Goal: Task Accomplishment & Management: Use online tool/utility

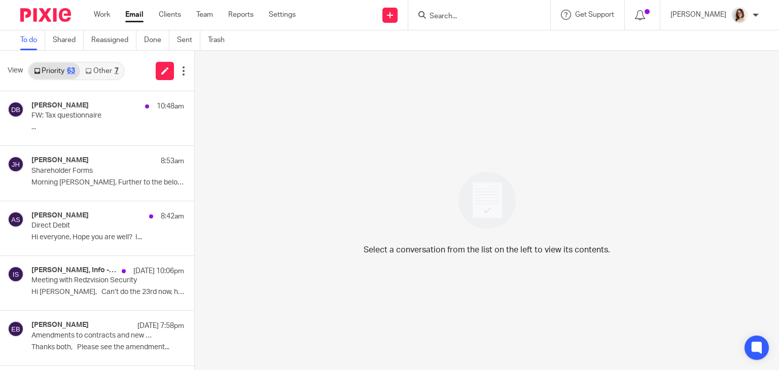
click at [133, 15] on link "Email" at bounding box center [134, 15] width 18 height 10
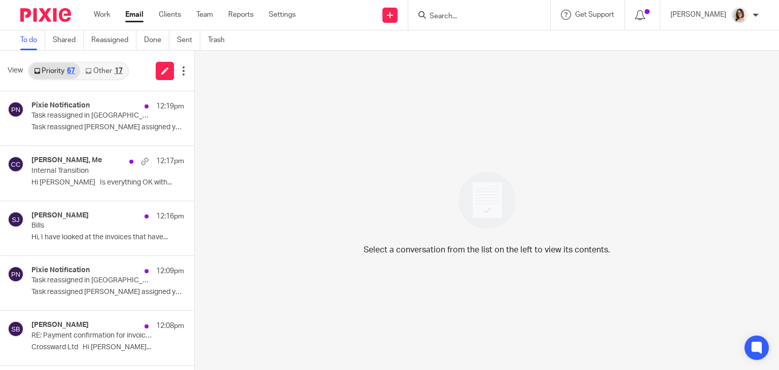
click at [99, 67] on link "Other 17" at bounding box center [103, 71] width 47 height 16
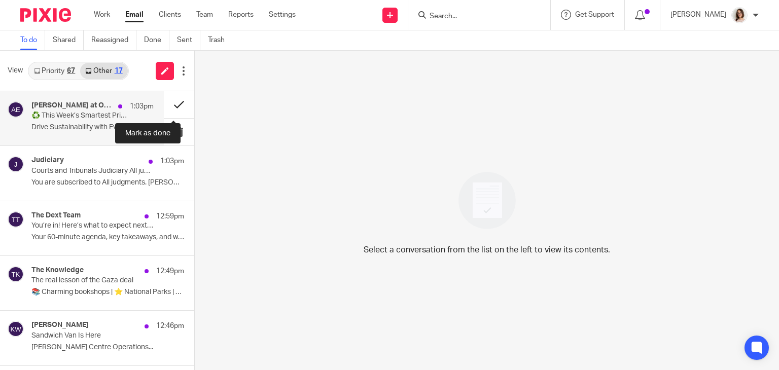
click at [164, 105] on button at bounding box center [179, 104] width 30 height 27
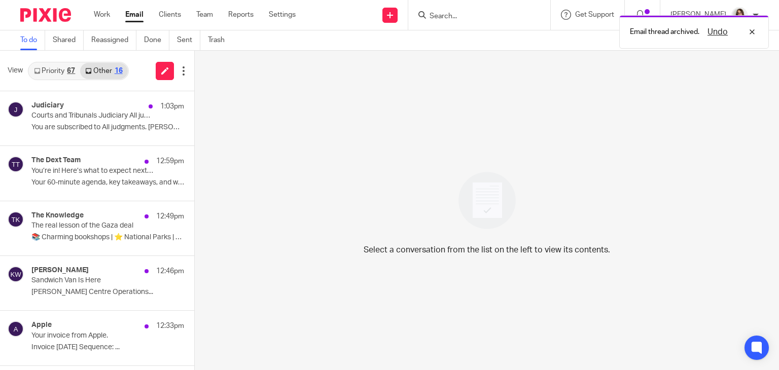
click at [56, 74] on link "Priority 67" at bounding box center [54, 71] width 51 height 16
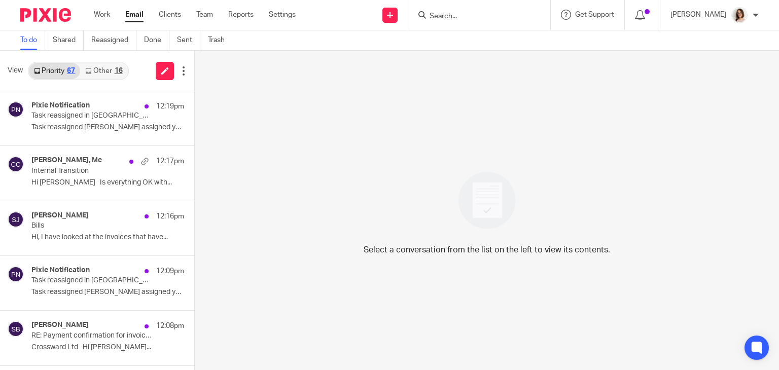
click at [108, 63] on link "Other 16" at bounding box center [103, 71] width 47 height 16
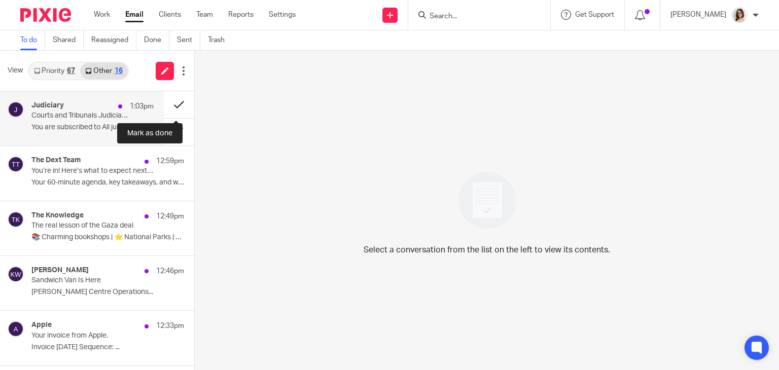
click at [169, 105] on button at bounding box center [179, 104] width 30 height 27
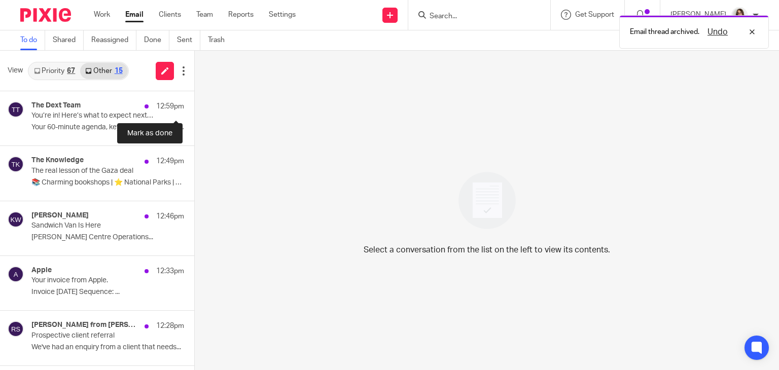
click at [194, 105] on button at bounding box center [198, 104] width 8 height 27
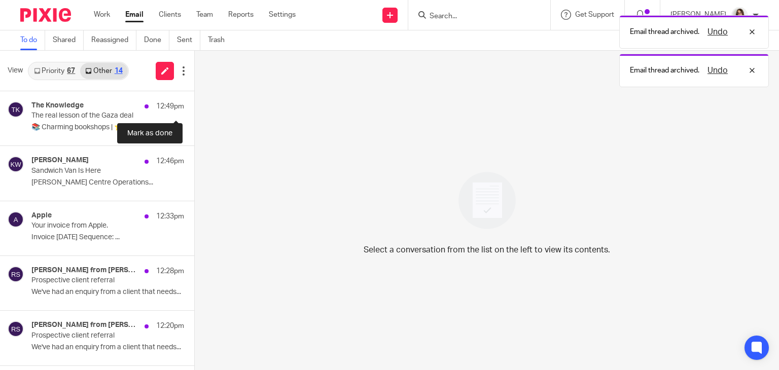
click at [194, 105] on button at bounding box center [198, 104] width 8 height 27
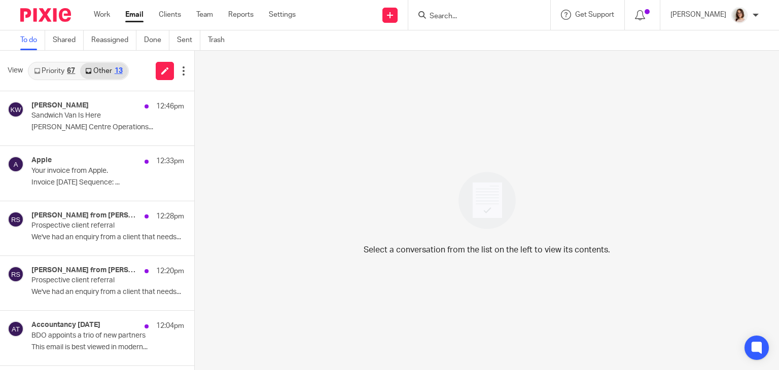
click at [132, 17] on link "Email" at bounding box center [134, 15] width 18 height 10
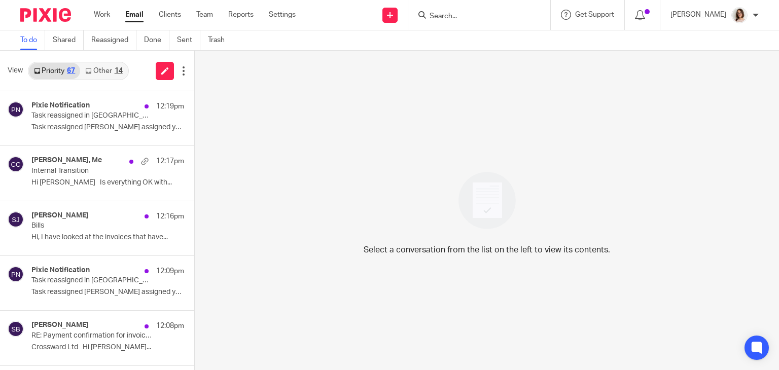
click at [107, 73] on link "Other 14" at bounding box center [103, 71] width 47 height 16
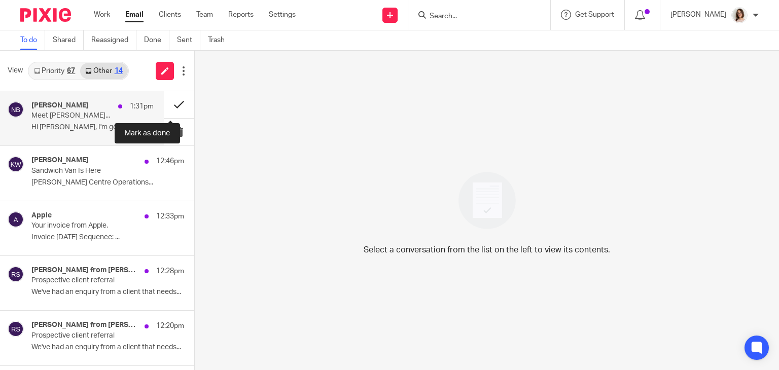
click at [169, 103] on button at bounding box center [179, 104] width 30 height 27
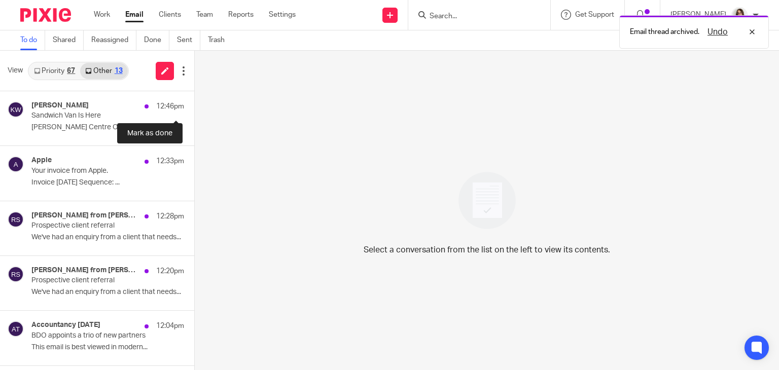
click at [194, 103] on button at bounding box center [198, 104] width 8 height 27
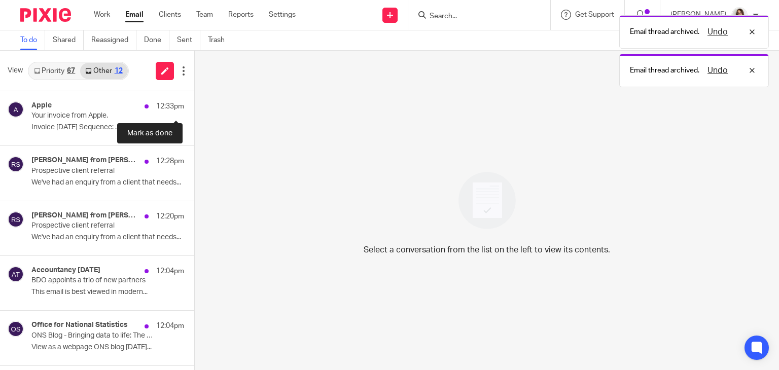
click at [194, 103] on button at bounding box center [198, 104] width 8 height 27
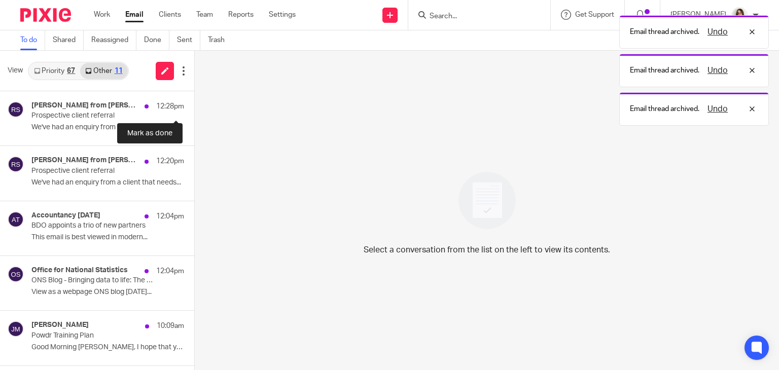
click at [194, 103] on button at bounding box center [198, 104] width 8 height 27
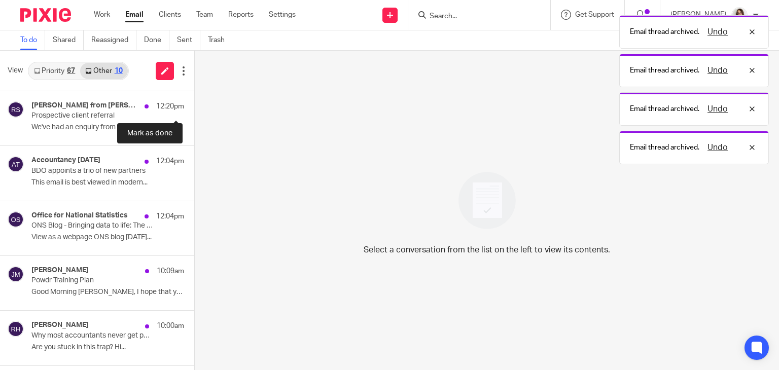
click at [194, 103] on button at bounding box center [198, 104] width 8 height 27
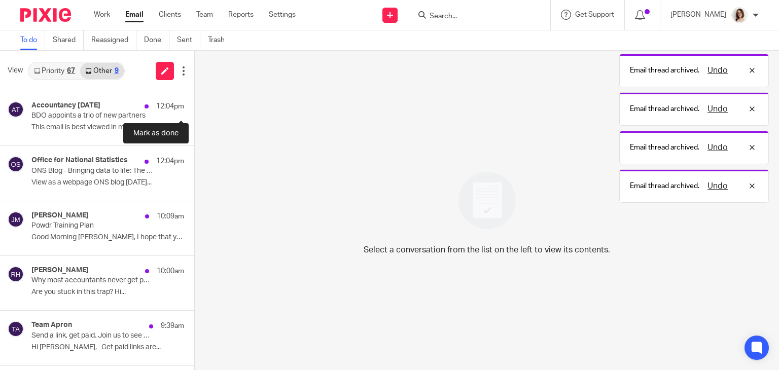
click at [194, 103] on button at bounding box center [198, 104] width 8 height 27
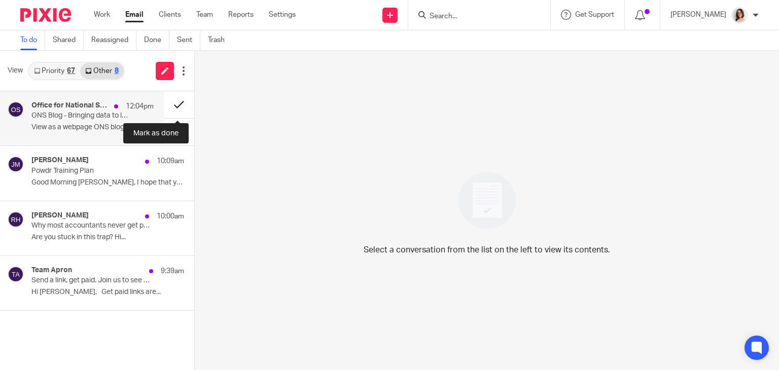
click at [176, 99] on button at bounding box center [179, 104] width 30 height 27
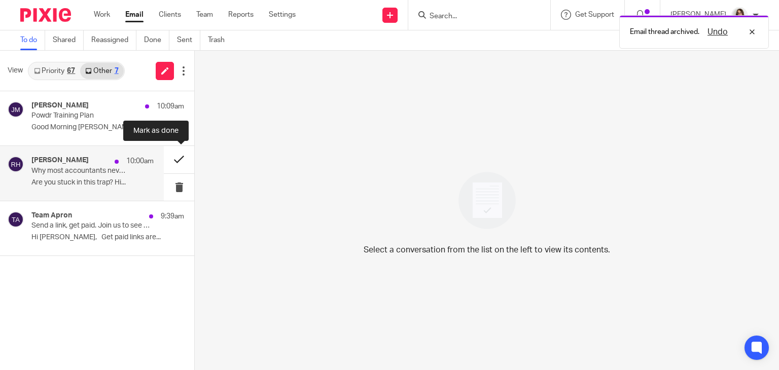
click at [176, 159] on button at bounding box center [179, 159] width 30 height 27
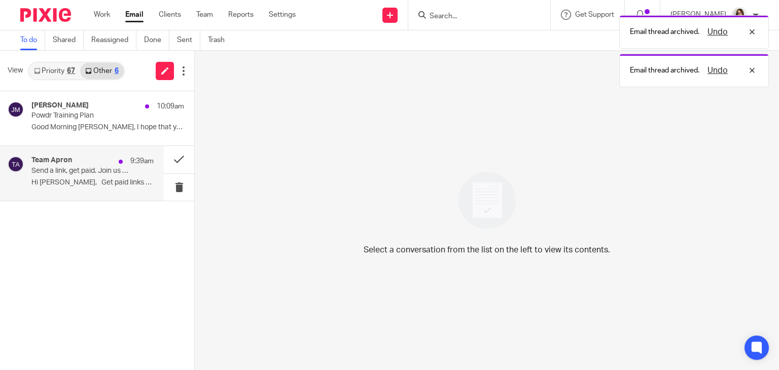
click at [110, 175] on p "Send a link, get paid. Join us to see how." at bounding box center [80, 171] width 98 height 9
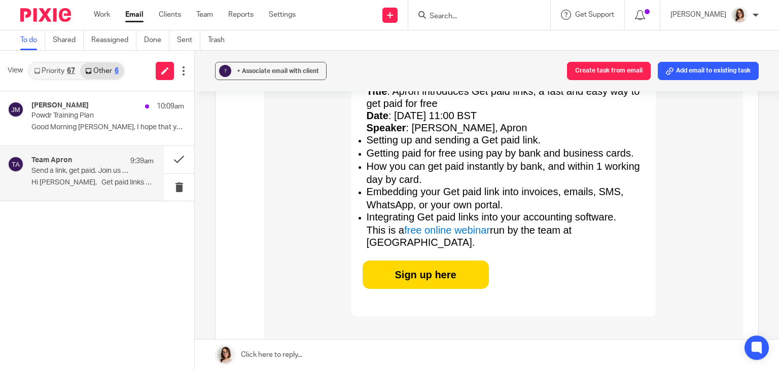
scroll to position [589, 0]
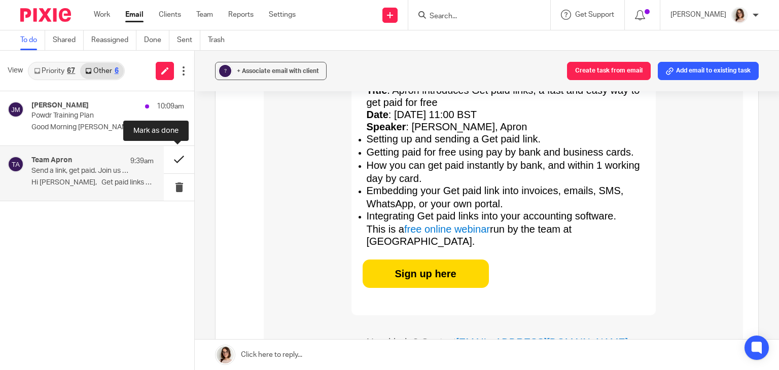
click at [175, 163] on button at bounding box center [179, 159] width 30 height 27
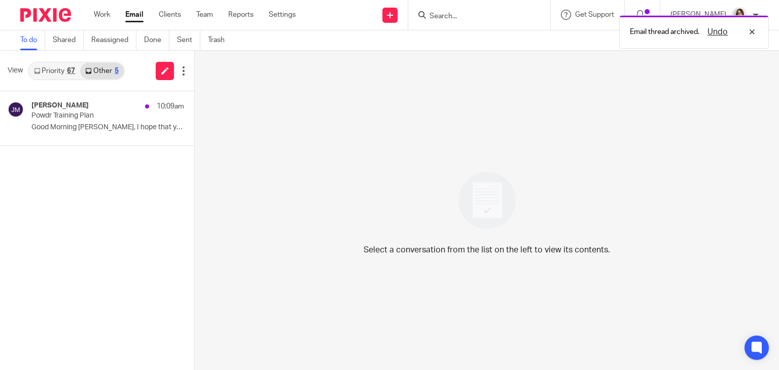
click at [135, 17] on link "Email" at bounding box center [134, 15] width 18 height 10
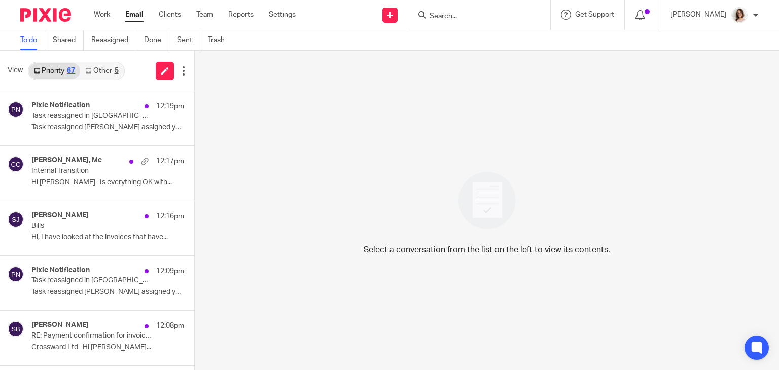
click at [135, 15] on link "Email" at bounding box center [134, 15] width 18 height 10
click at [100, 73] on link "Other 7" at bounding box center [101, 71] width 43 height 16
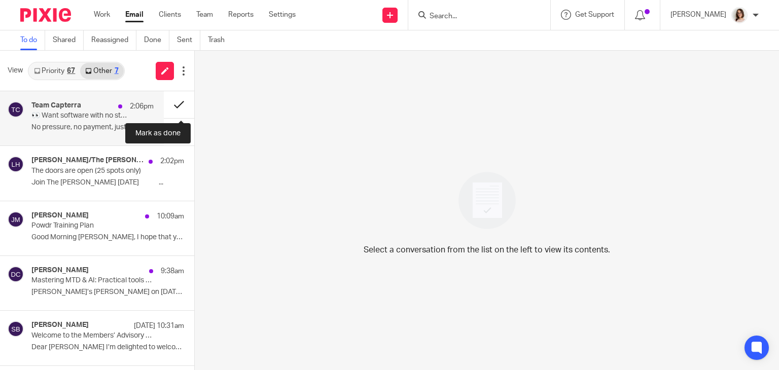
click at [174, 104] on button at bounding box center [179, 104] width 30 height 27
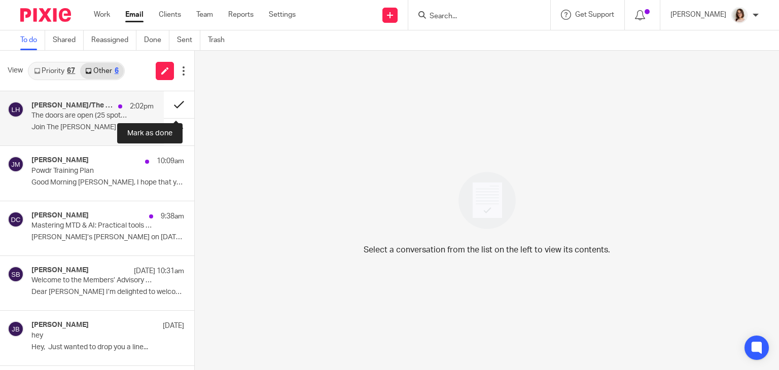
click at [166, 106] on button at bounding box center [179, 104] width 30 height 27
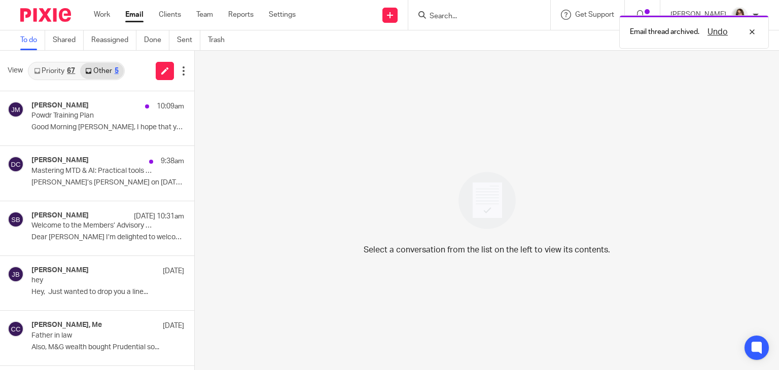
click at [133, 15] on link "Email" at bounding box center [134, 15] width 18 height 10
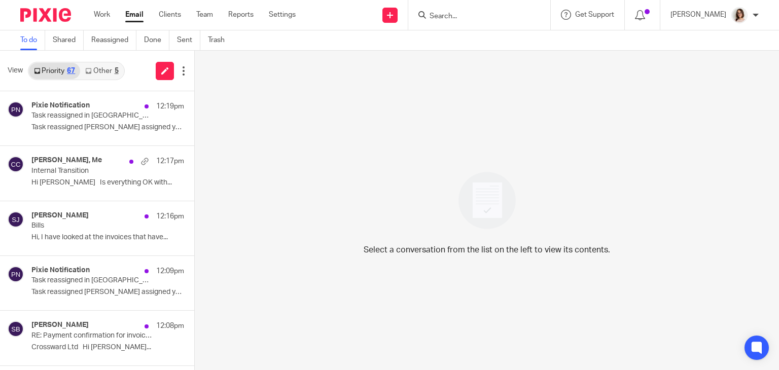
click at [137, 17] on link "Email" at bounding box center [134, 15] width 18 height 10
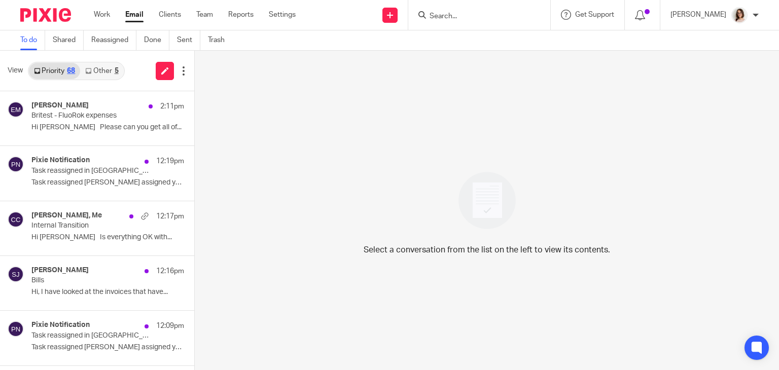
click at [133, 13] on link "Email" at bounding box center [134, 15] width 18 height 10
click at [104, 73] on link "Other 10" at bounding box center [103, 71] width 47 height 16
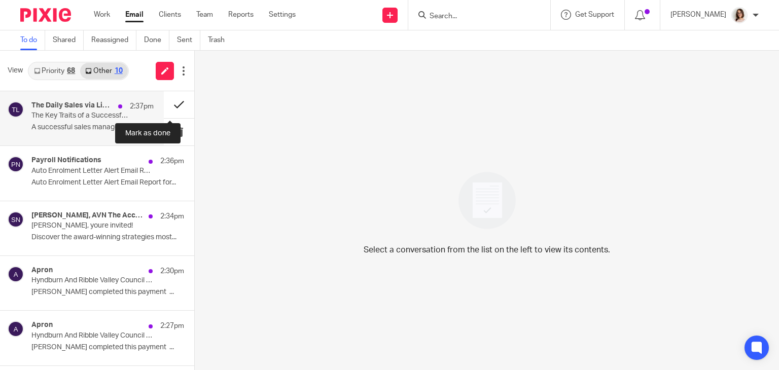
click at [168, 106] on button at bounding box center [179, 104] width 30 height 27
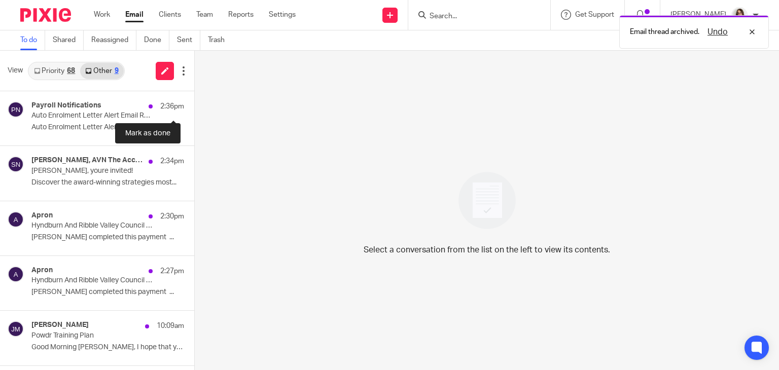
click at [194, 106] on button at bounding box center [198, 104] width 8 height 27
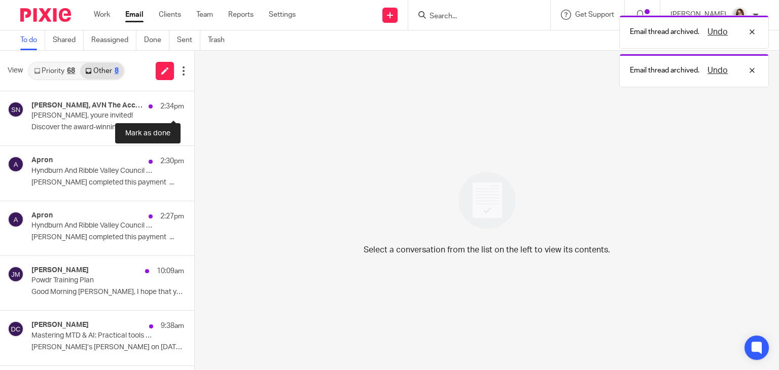
click at [194, 106] on button at bounding box center [198, 104] width 8 height 27
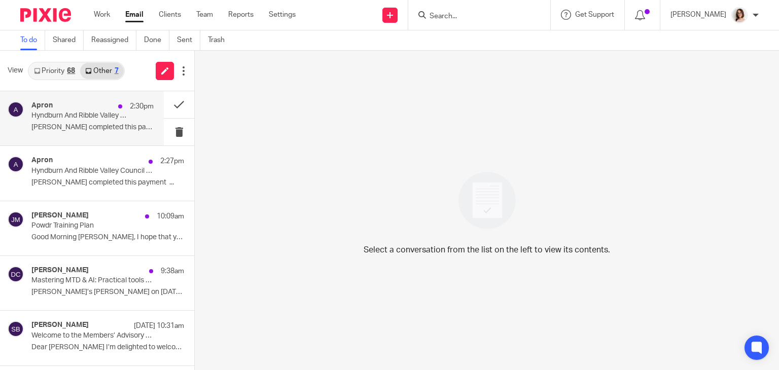
click at [86, 129] on p "Allan Clements completed this payment ͏ ‌..." at bounding box center [92, 127] width 122 height 9
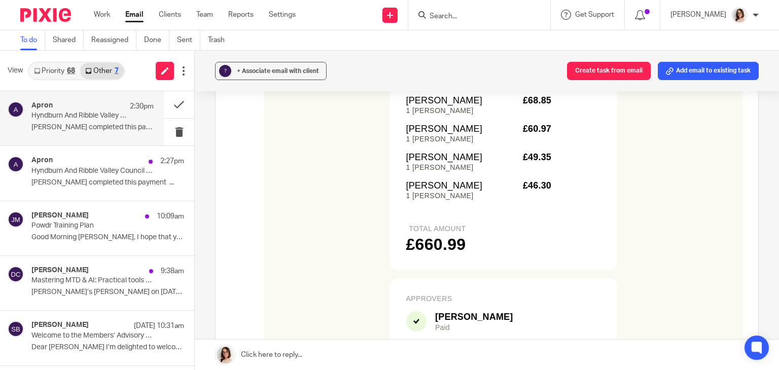
scroll to position [426, 0]
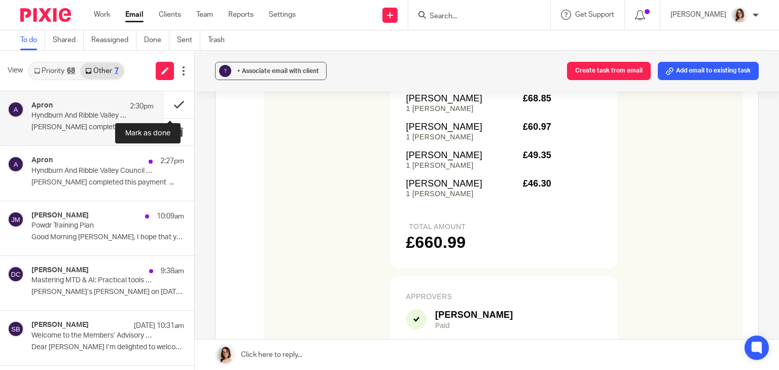
click at [167, 109] on button at bounding box center [179, 104] width 30 height 27
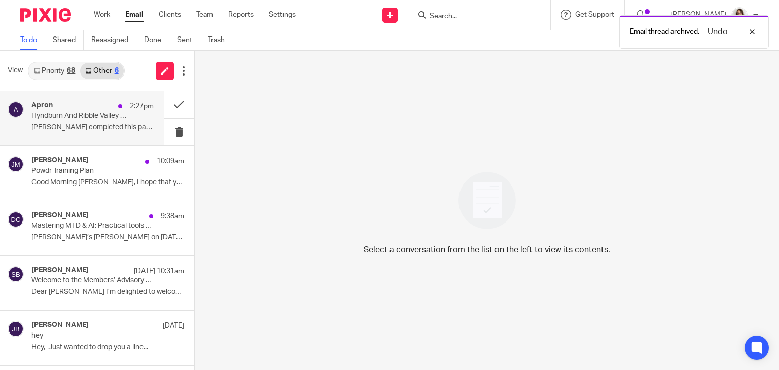
click at [120, 117] on p "Hyndburn And Ribble Valley Council For Voluntary Service: SKY 4949" at bounding box center [80, 116] width 98 height 9
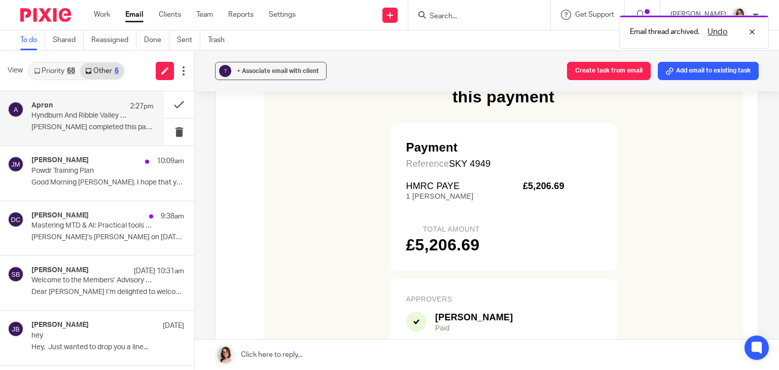
scroll to position [225, 0]
click at [172, 105] on button at bounding box center [179, 104] width 30 height 27
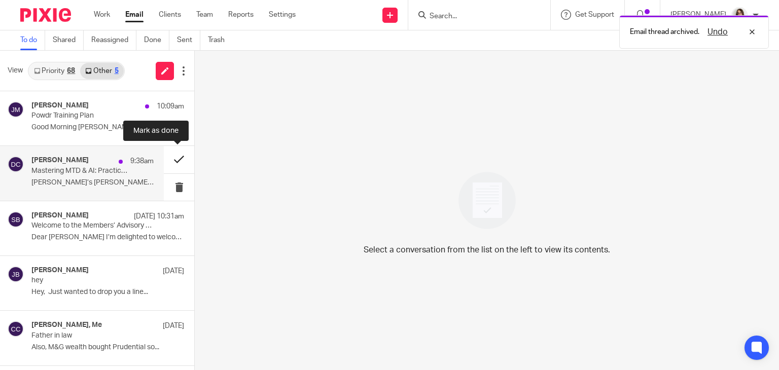
click at [174, 161] on button at bounding box center [179, 159] width 30 height 27
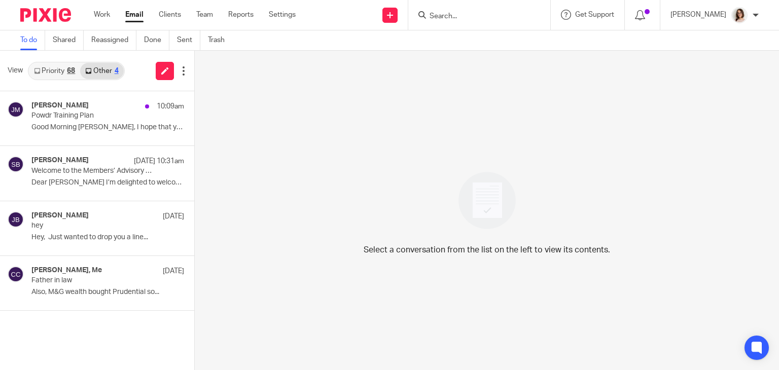
click at [134, 12] on link "Email" at bounding box center [134, 15] width 18 height 10
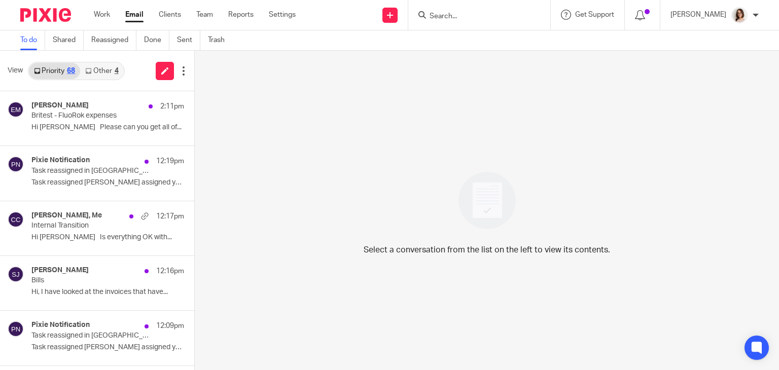
click at [139, 10] on link "Email" at bounding box center [134, 15] width 18 height 10
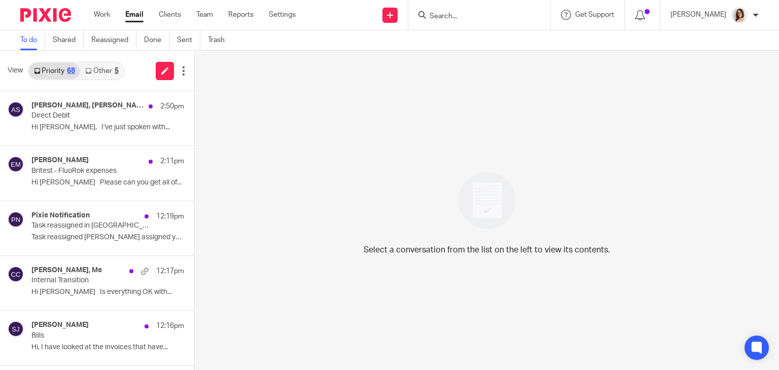
click at [95, 67] on link "Other 5" at bounding box center [101, 71] width 43 height 16
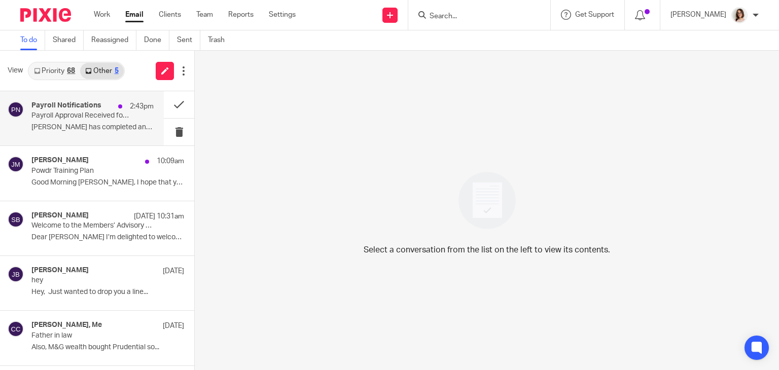
click at [118, 122] on div "Payroll Notifications 2:43pm Payroll Approval Received for Hyndburn and Ribble …" at bounding box center [92, 118] width 122 height 34
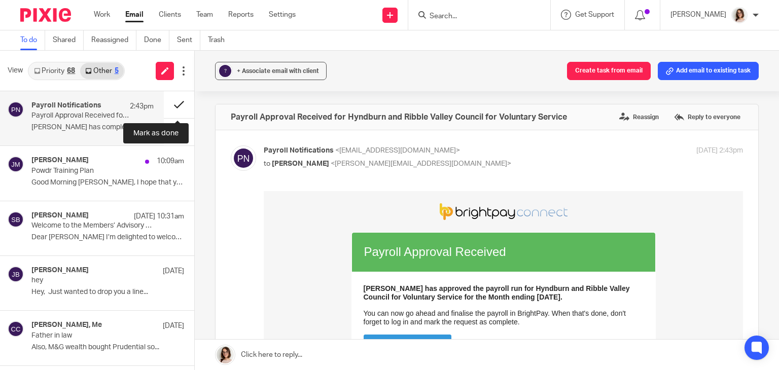
click at [171, 106] on button at bounding box center [179, 104] width 30 height 27
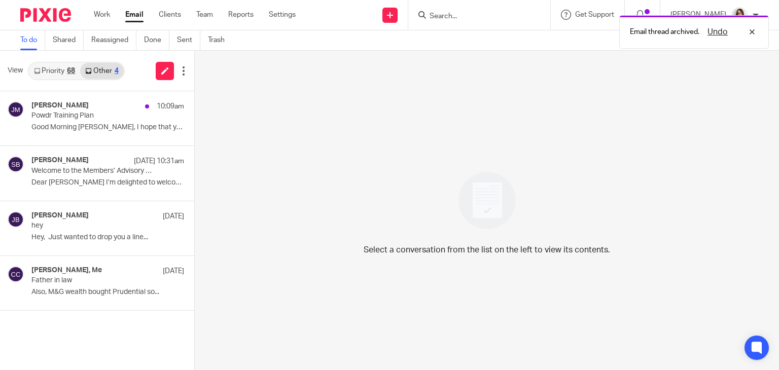
click at [138, 18] on link "Email" at bounding box center [134, 15] width 18 height 10
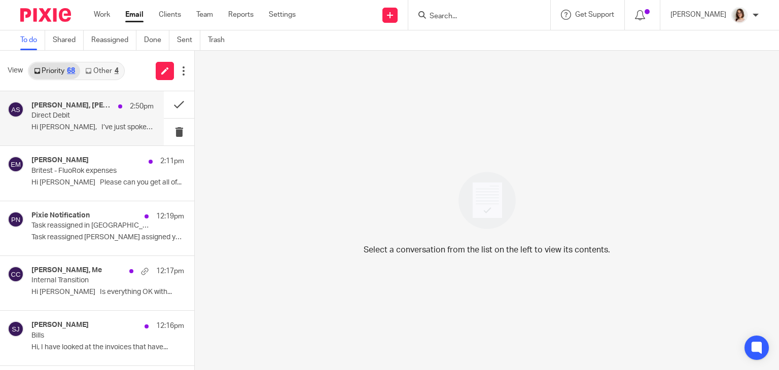
click at [100, 126] on p "Hi [PERSON_NAME], I’ve just spoken with..." at bounding box center [92, 127] width 122 height 9
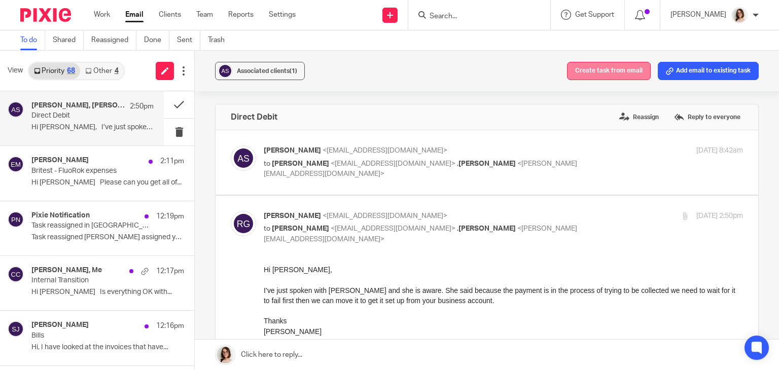
click at [586, 65] on button "Create task from email" at bounding box center [609, 71] width 84 height 18
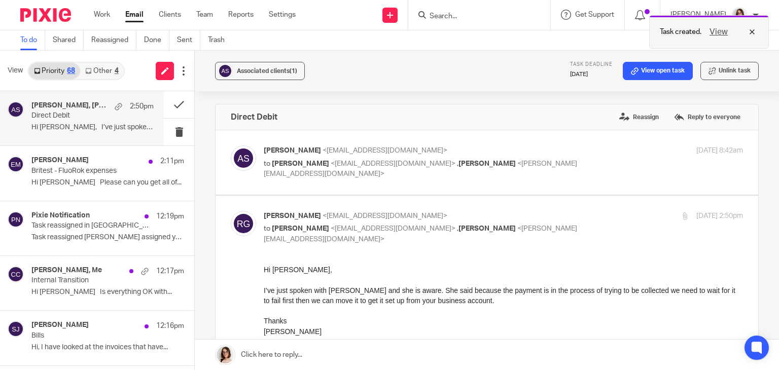
click at [715, 29] on button "View" at bounding box center [719, 32] width 24 height 12
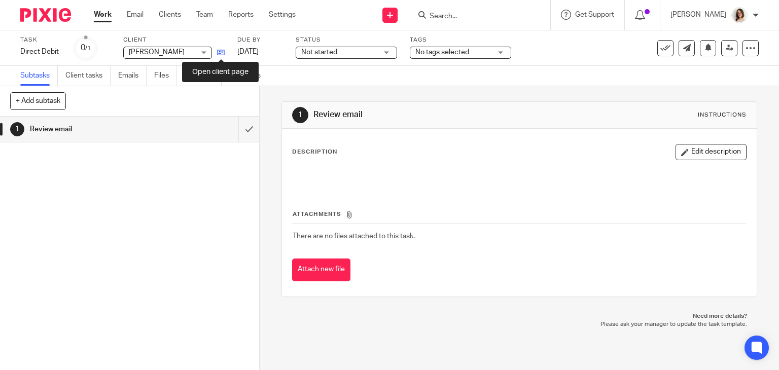
click at [219, 50] on icon at bounding box center [221, 53] width 8 height 8
click at [139, 13] on link "Email" at bounding box center [135, 15] width 17 height 10
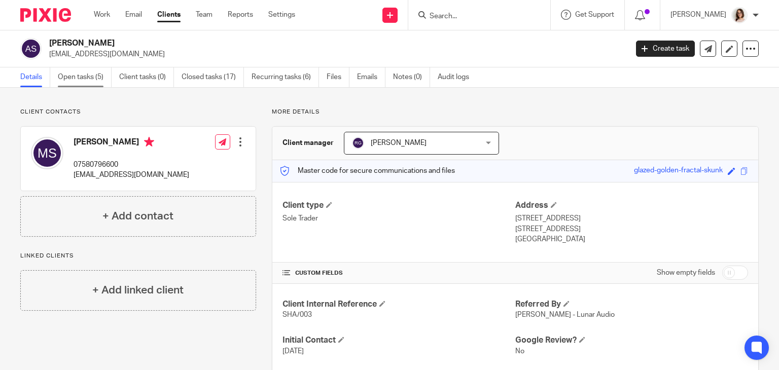
click at [78, 83] on link "Open tasks (5)" at bounding box center [85, 77] width 54 height 20
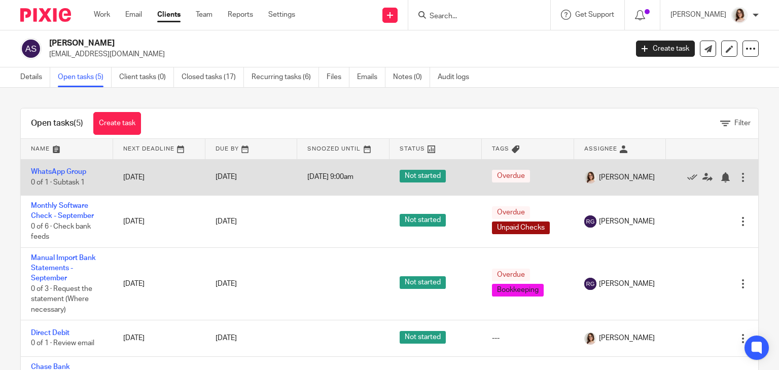
scroll to position [30, 0]
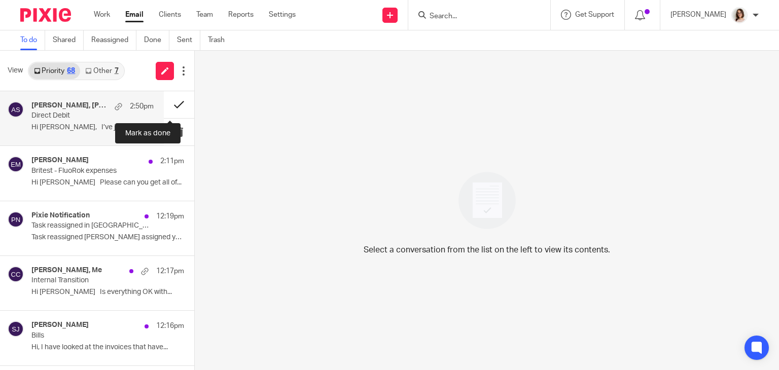
click at [165, 109] on button at bounding box center [179, 104] width 30 height 27
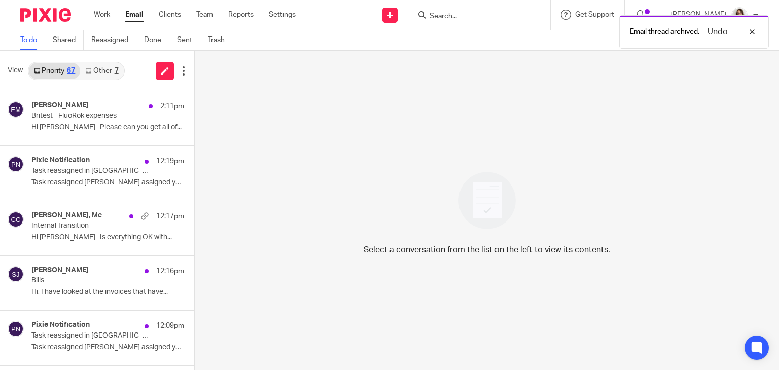
click at [99, 63] on link "Other 7" at bounding box center [101, 71] width 43 height 16
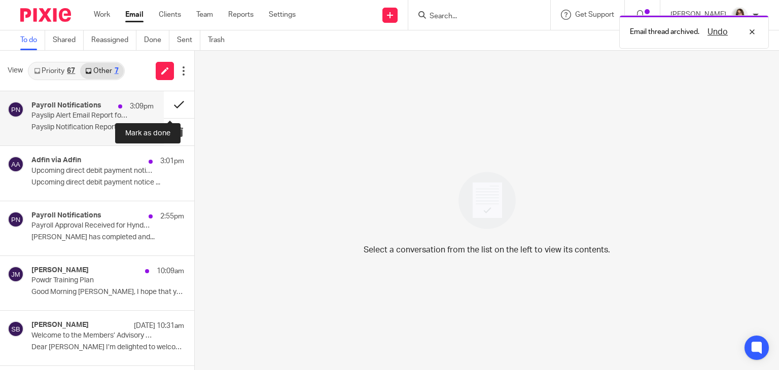
click at [168, 105] on button at bounding box center [179, 104] width 30 height 27
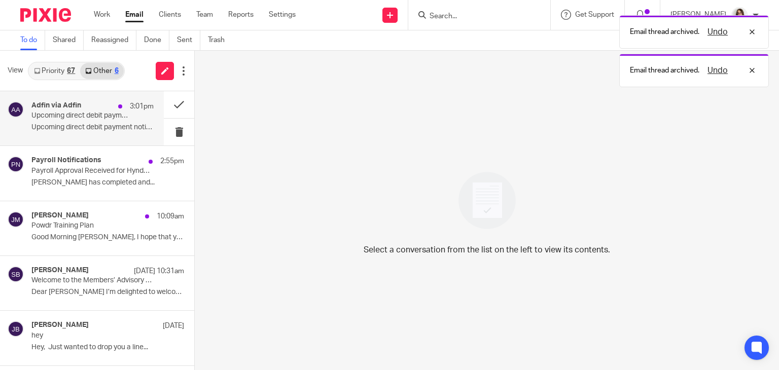
click at [106, 120] on div "Adfin via Adfin 3:01pm Upcoming direct debit payment notice Upcoming direct deb…" at bounding box center [92, 118] width 122 height 34
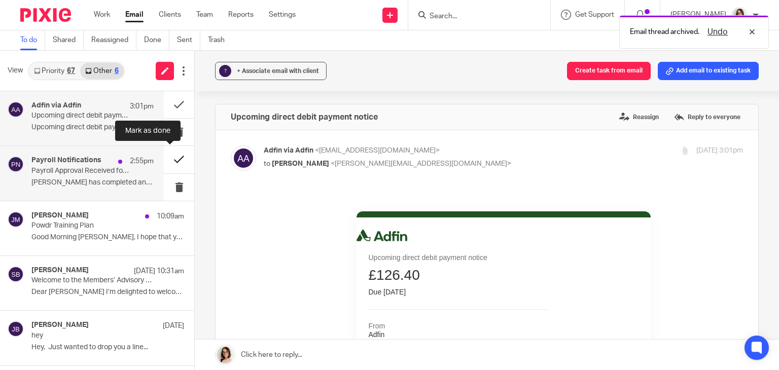
click at [166, 167] on button at bounding box center [179, 159] width 30 height 27
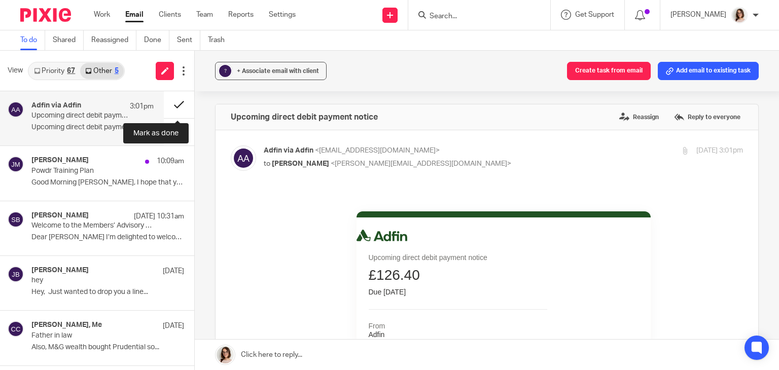
click at [177, 107] on button at bounding box center [179, 104] width 30 height 27
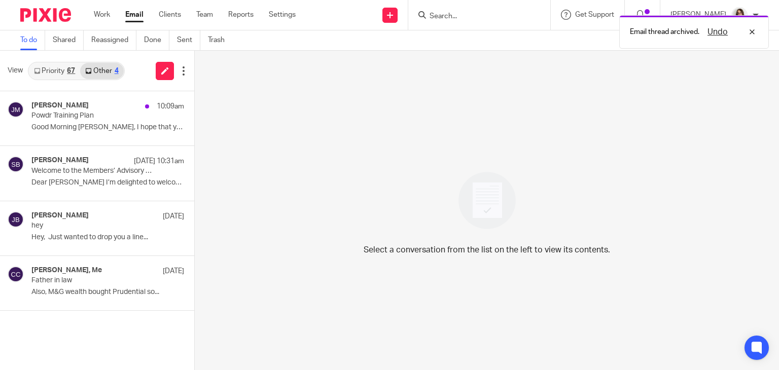
click at [140, 17] on link "Email" at bounding box center [134, 15] width 18 height 10
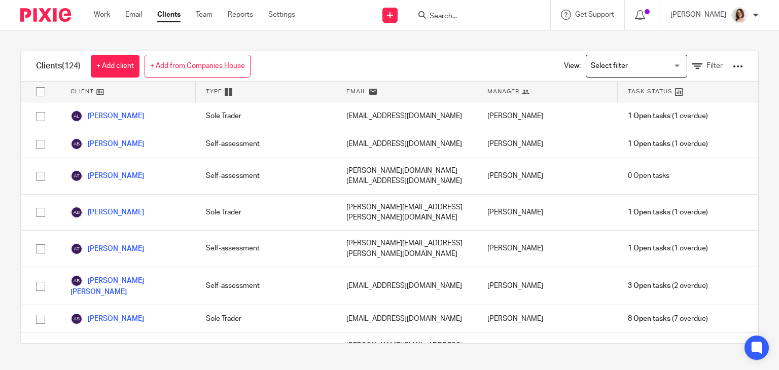
scroll to position [3417, 0]
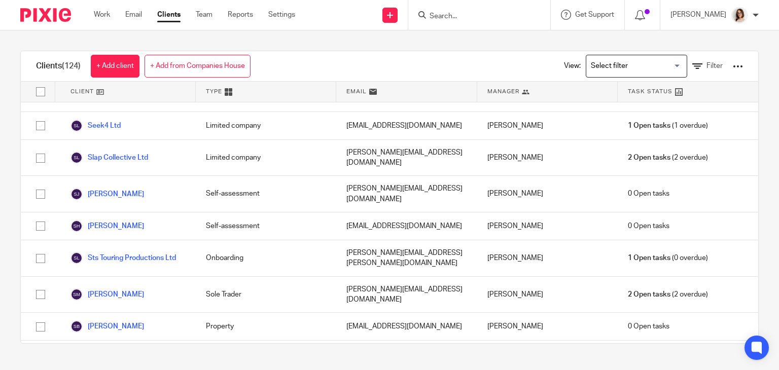
click at [448, 15] on input "Search" at bounding box center [474, 16] width 91 height 9
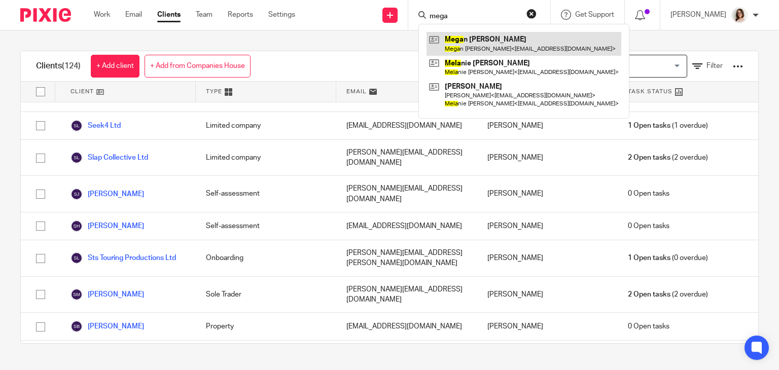
type input "mega"
click at [474, 42] on link at bounding box center [524, 43] width 195 height 23
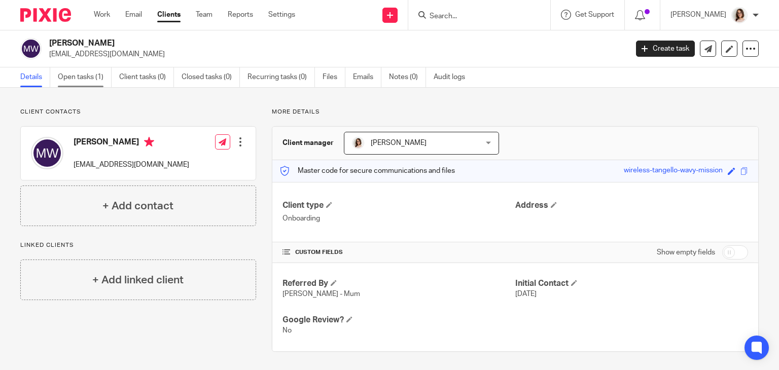
click at [69, 78] on link "Open tasks (1)" at bounding box center [85, 77] width 54 height 20
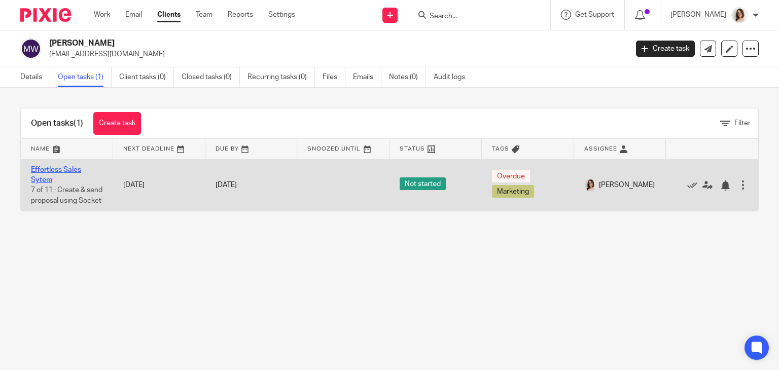
click at [68, 168] on link "Effortless Sales Sytem" at bounding box center [56, 174] width 50 height 17
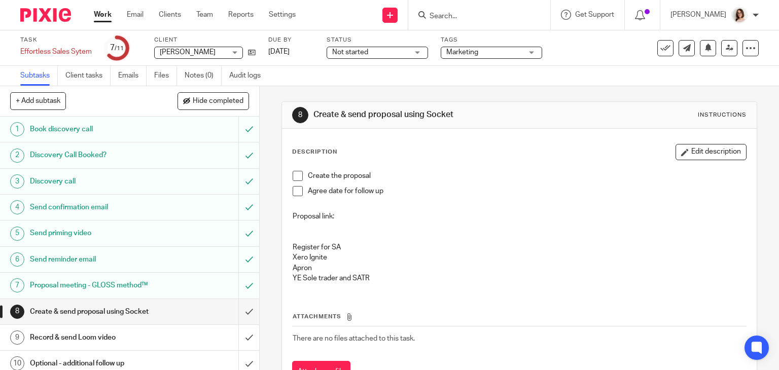
click at [294, 178] on span at bounding box center [298, 176] width 10 height 10
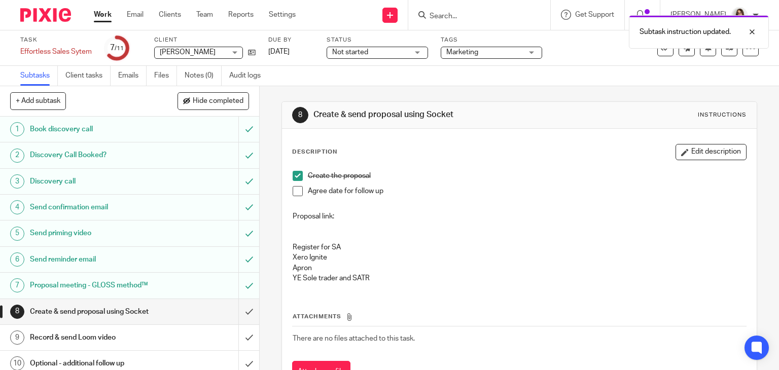
click at [295, 193] on span at bounding box center [298, 191] width 10 height 10
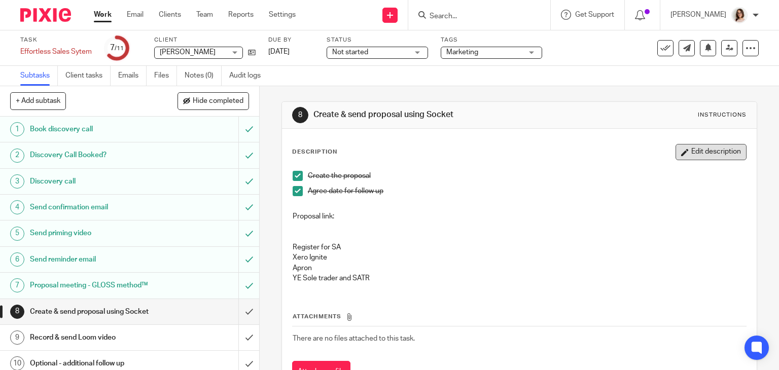
click at [682, 159] on button "Edit description" at bounding box center [711, 152] width 71 height 16
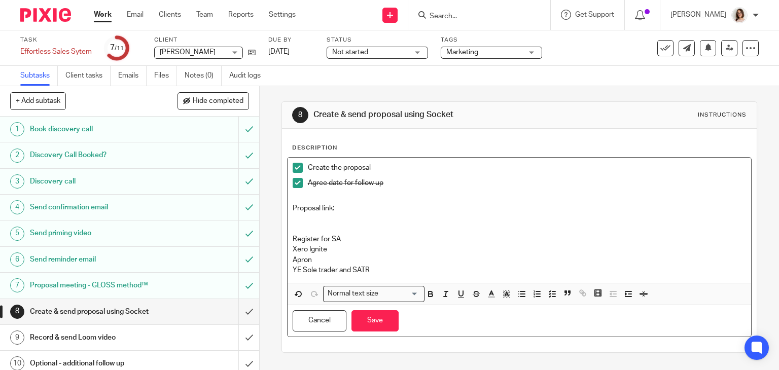
click at [352, 205] on p "Proposal link:" at bounding box center [520, 208] width 454 height 10
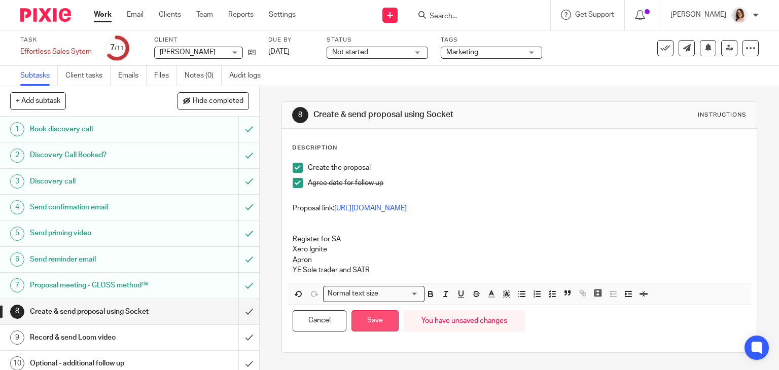
click at [376, 332] on button "Save" at bounding box center [375, 321] width 47 height 22
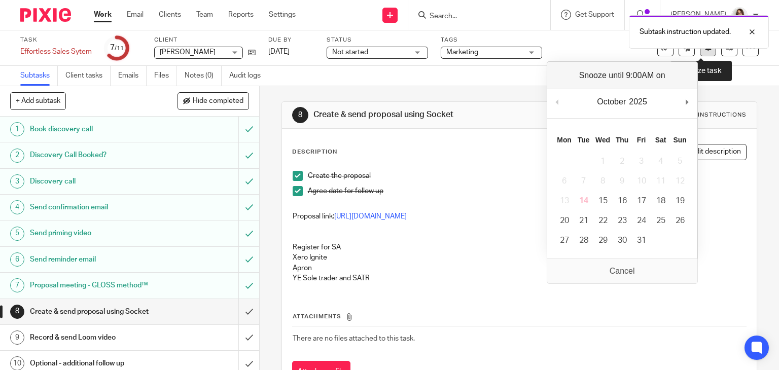
click at [705, 49] on icon at bounding box center [709, 48] width 8 height 8
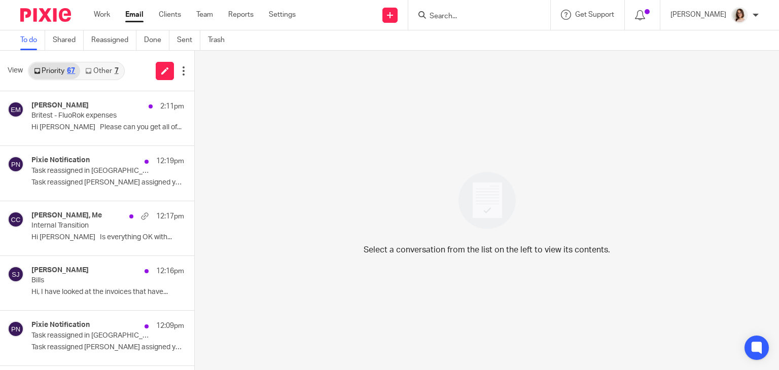
click at [88, 68] on icon at bounding box center [88, 71] width 6 height 6
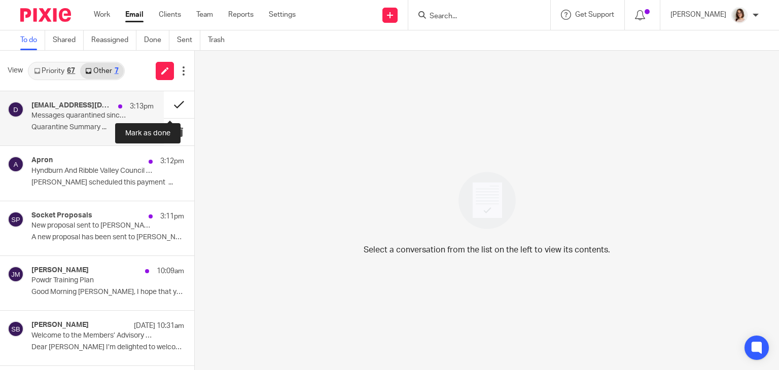
click at [167, 102] on button at bounding box center [179, 104] width 30 height 27
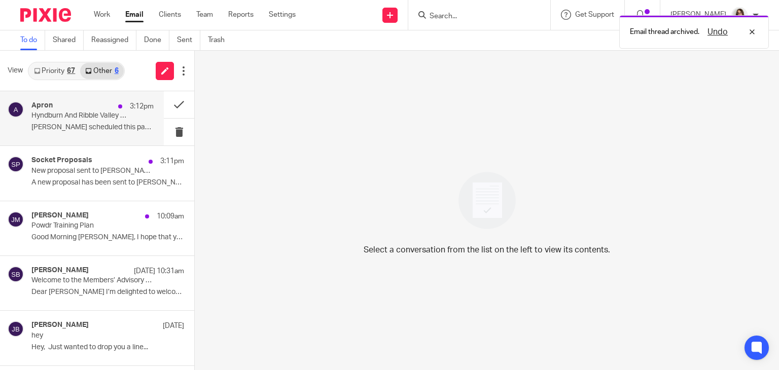
click at [108, 122] on div "Apron 3:12pm Hyndburn And Ribble Valley Council For Voluntary Service: ORANGE 3…" at bounding box center [92, 118] width 122 height 34
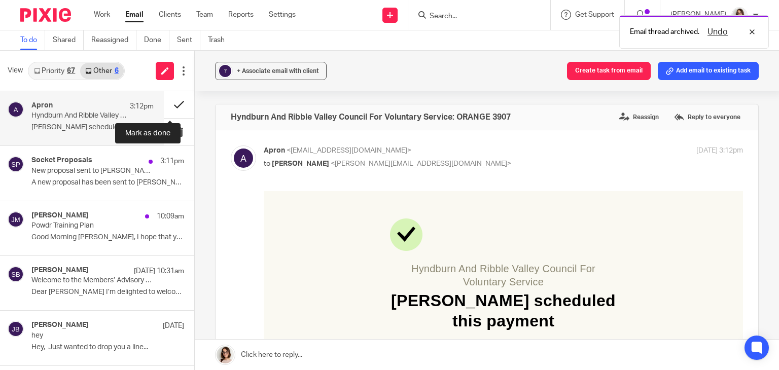
click at [168, 104] on button at bounding box center [179, 104] width 30 height 27
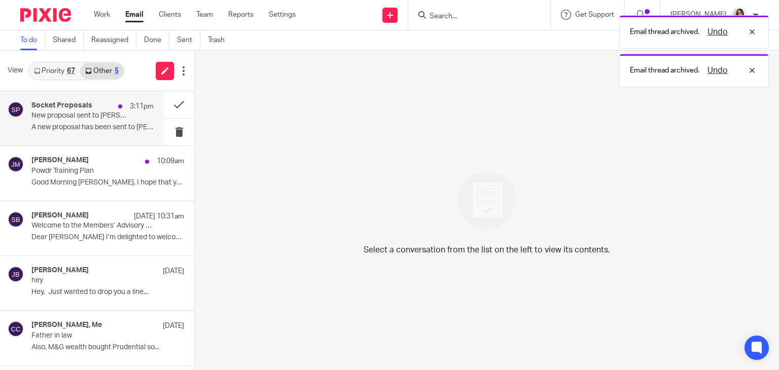
click at [85, 130] on p "A new proposal has been sent to Megan Williams ..." at bounding box center [92, 127] width 122 height 9
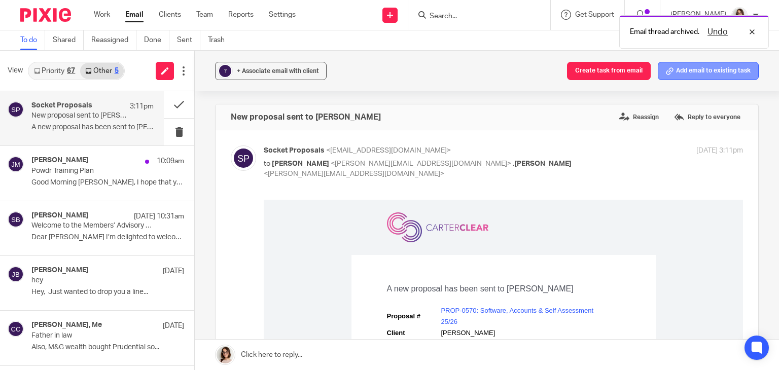
click at [707, 71] on button "Add email to existing task" at bounding box center [708, 71] width 101 height 18
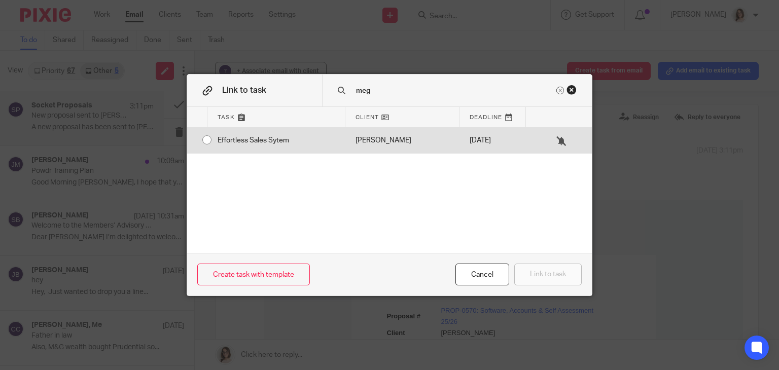
type input "meg"
click at [200, 139] on input "radio" at bounding box center [206, 139] width 19 height 19
radio input "false"
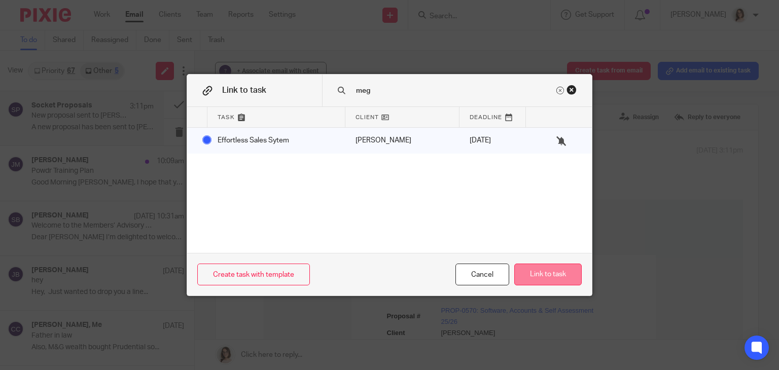
click at [532, 275] on button "Link to task" at bounding box center [547, 275] width 67 height 22
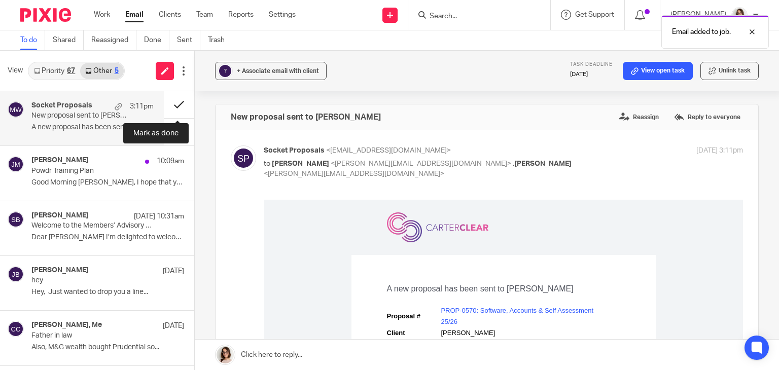
click at [175, 101] on button at bounding box center [179, 104] width 30 height 27
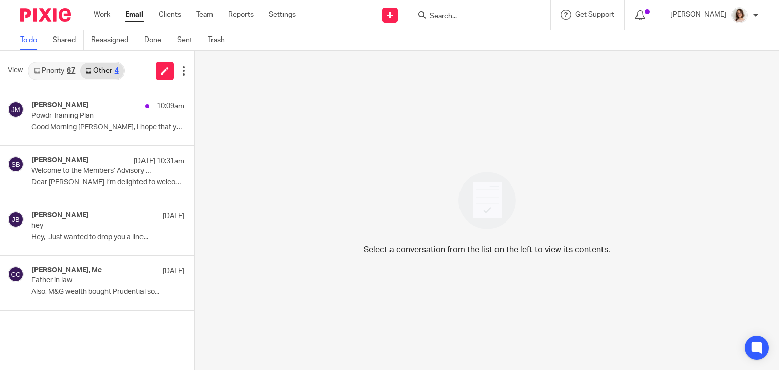
click at [136, 11] on link "Email" at bounding box center [134, 15] width 18 height 10
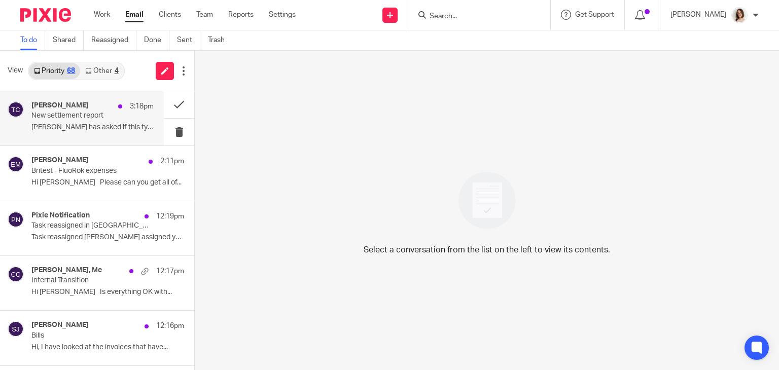
click at [95, 121] on div "[PERSON_NAME] 3:18pm New settlement report [PERSON_NAME] has asked if this type…" at bounding box center [92, 118] width 122 height 34
